Goal: Check status: Check status

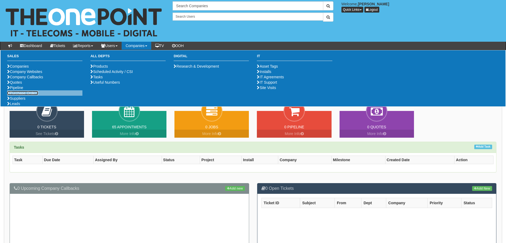
click at [9, 95] on icon at bounding box center [8, 93] width 3 height 4
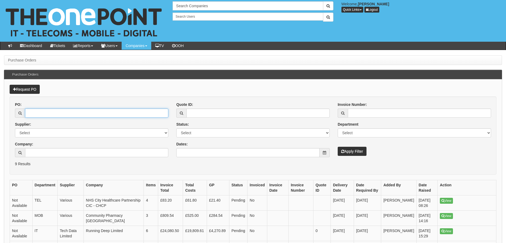
click at [81, 112] on input "PO:" at bounding box center [96, 112] width 143 height 9
paste input "19343"
type input "19343"
click at [341, 151] on button "Apply Filter" at bounding box center [352, 151] width 29 height 9
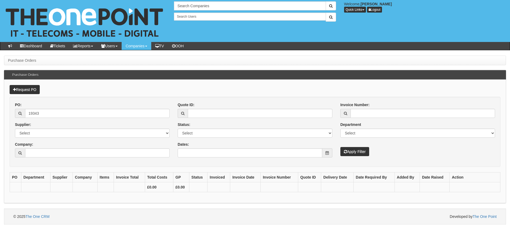
click at [93, 118] on div "PO: 19343 Supplier: Select 123 REG.co.uk 1Password 3 4Gon AA Jones Electric Ltd…" at bounding box center [92, 131] width 163 height 59
click at [93, 118] on input "19343" at bounding box center [97, 113] width 145 height 9
type input "19343"
click at [341, 147] on button "Apply Filter" at bounding box center [355, 151] width 29 height 9
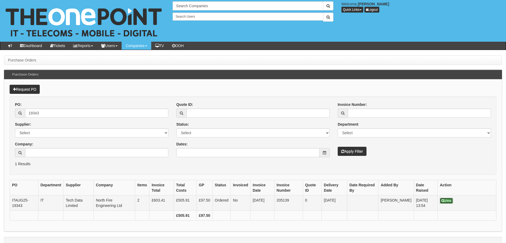
click at [443, 203] on link "View" at bounding box center [446, 200] width 13 height 6
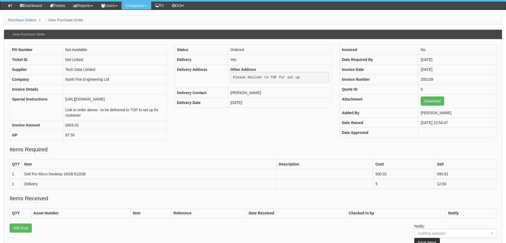
scroll to position [60, 0]
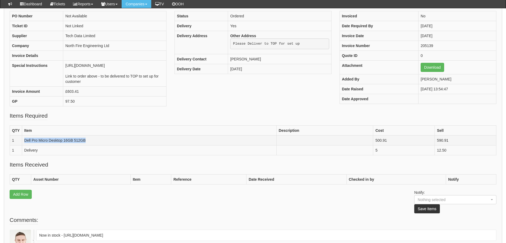
drag, startPoint x: 117, startPoint y: 139, endPoint x: 25, endPoint y: 144, distance: 92.2
click at [25, 144] on td "Dell Pro Micro Desktop 16GB 512GB" at bounding box center [149, 140] width 255 height 10
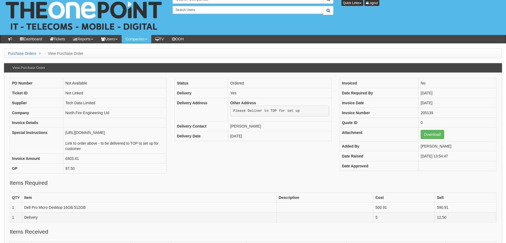
scroll to position [1, 0]
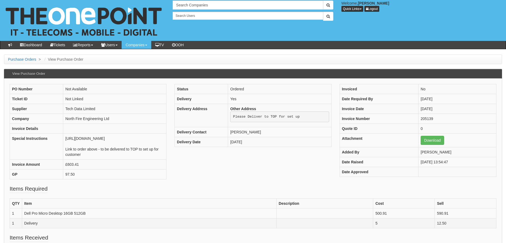
click at [216, 152] on div "PO Number Not Available Ticket ID Not Linked Supplier Tech Data Limited Company…" at bounding box center [253, 134] width 495 height 101
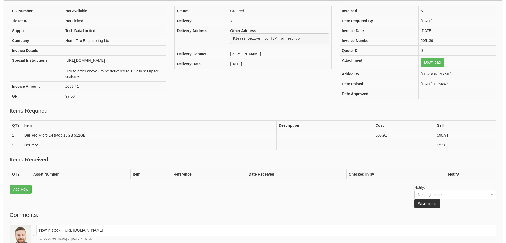
scroll to position [0, 0]
